Goal: Task Accomplishment & Management: Manage account settings

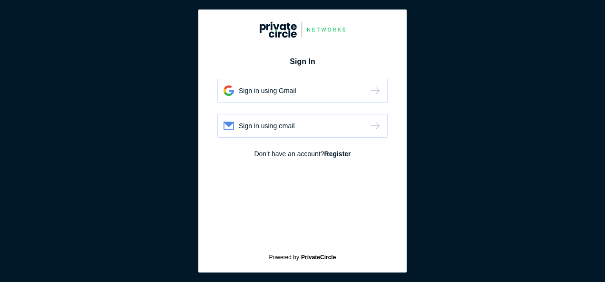
click at [313, 97] on div "Sign in using Gmail" at bounding box center [302, 91] width 170 height 24
click at [335, 129] on div "Sign in using email" at bounding box center [302, 126] width 170 height 24
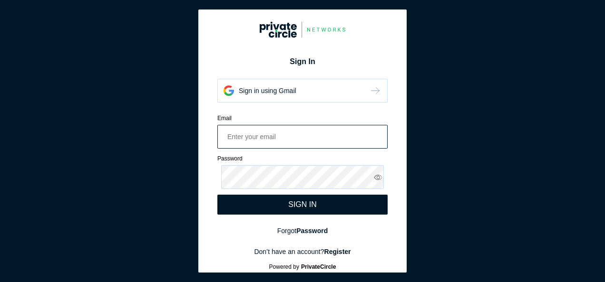
click at [314, 134] on input "email" at bounding box center [302, 137] width 170 height 24
paste input "KALYAN TOLL INFRASTRUCTURE LIMITED"
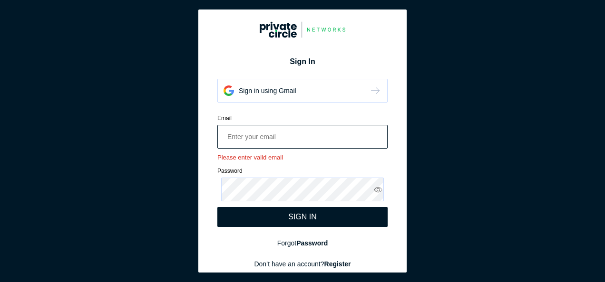
type input "KALYAN TOLL INFRASTRUCTURE LIMITED"
paste input "urvish.mehta@knavcpa.con"
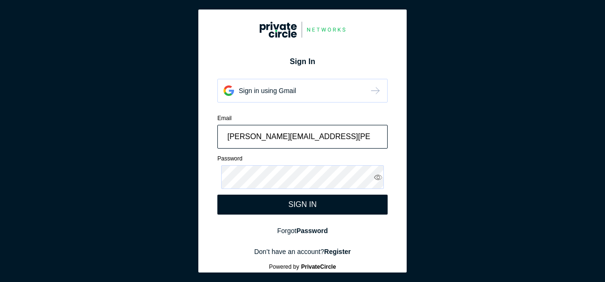
type input "urvish.mehta@knavcpa.con"
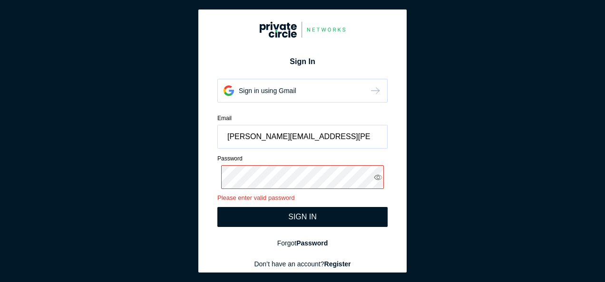
drag, startPoint x: 269, startPoint y: 205, endPoint x: 270, endPoint y: 212, distance: 7.1
click at [270, 212] on div "Email urvish.mehta@knavcpa.con Please enter valid email Password Please enter v…" at bounding box center [302, 170] width 170 height 113
click at [270, 212] on div "SIGN IN" at bounding box center [302, 217] width 170 height 20
